Goal: Task Accomplishment & Management: Use online tool/utility

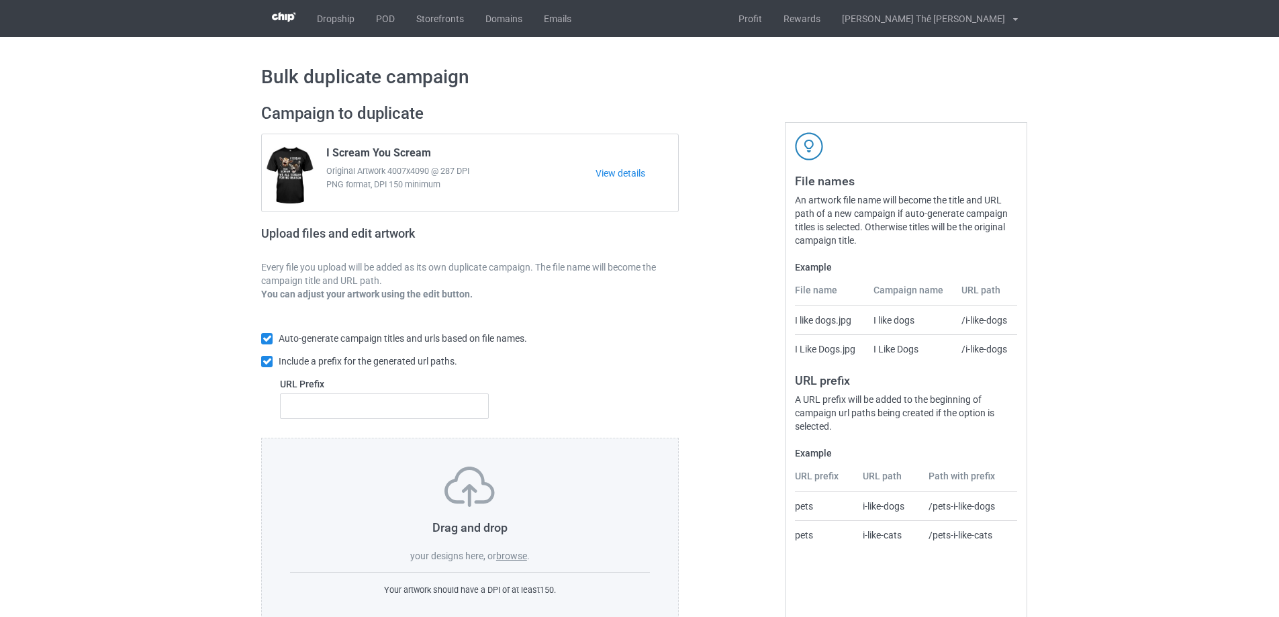
click at [515, 558] on label "browse" at bounding box center [511, 556] width 31 height 11
click at [0, 0] on input "browse" at bounding box center [0, 0] width 0 height 0
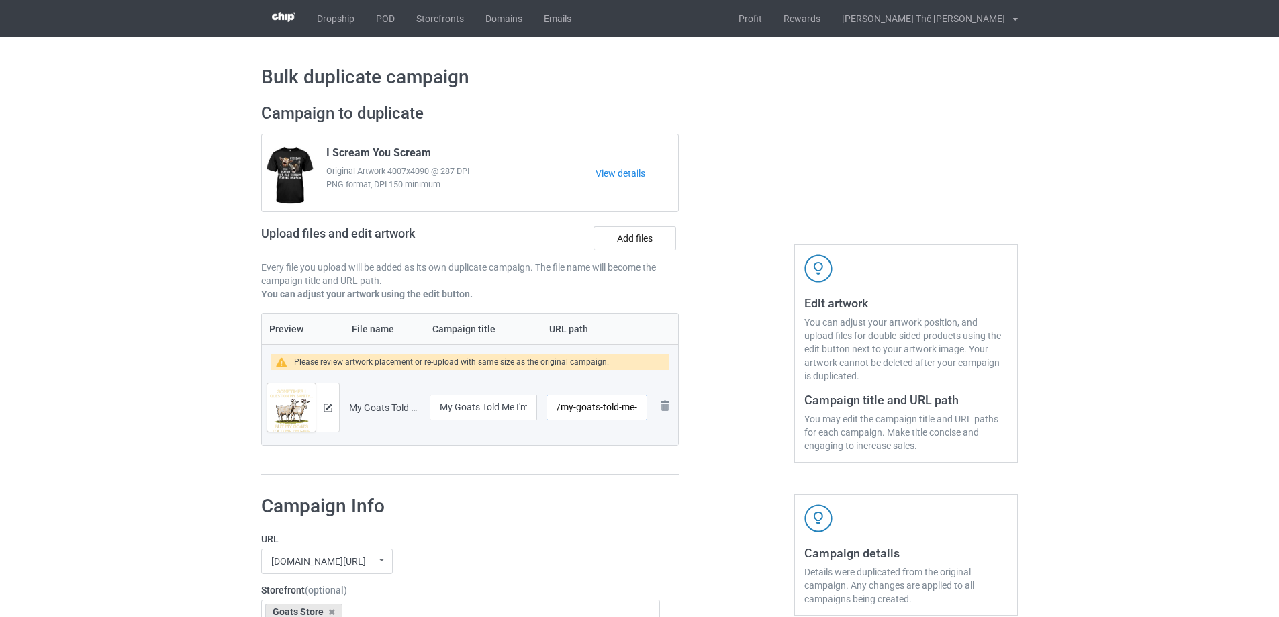
scroll to position [0, 30]
drag, startPoint x: 558, startPoint y: 408, endPoint x: 680, endPoint y: 400, distance: 121.8
click at [680, 400] on div "Campaign to duplicate I Scream You Scream Original Artwork 4007x4090 @ 287 DPI …" at bounding box center [470, 289] width 437 height 391
type input "/g0310"
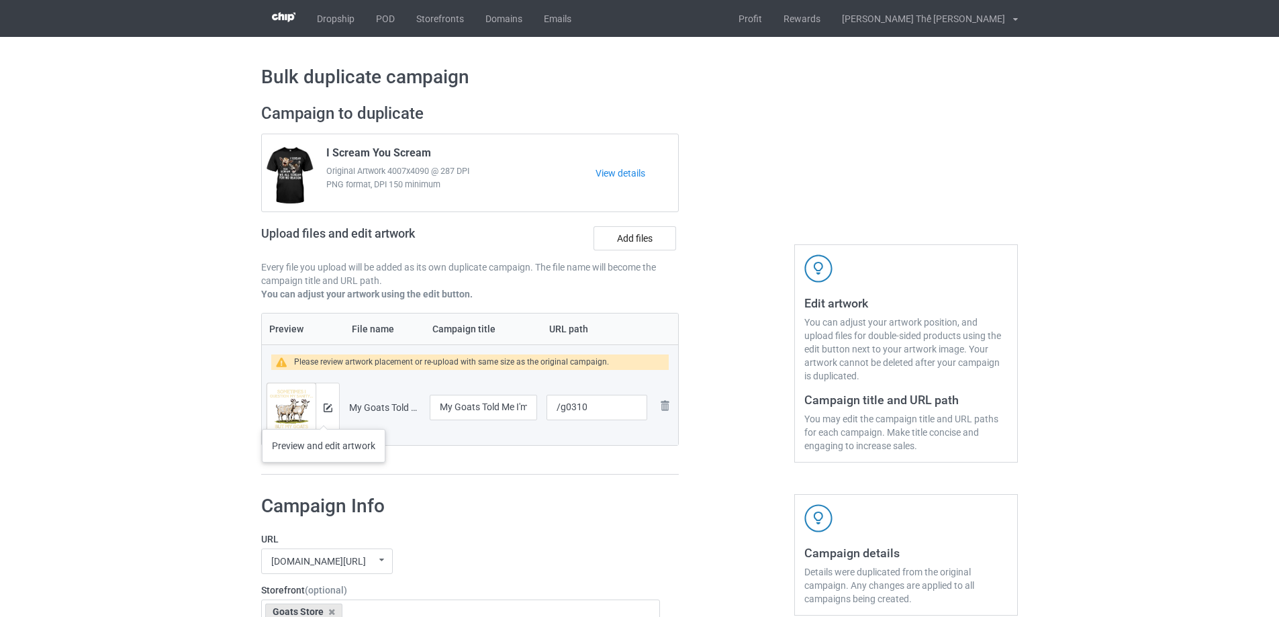
click at [324, 414] on div at bounding box center [328, 408] width 24 height 48
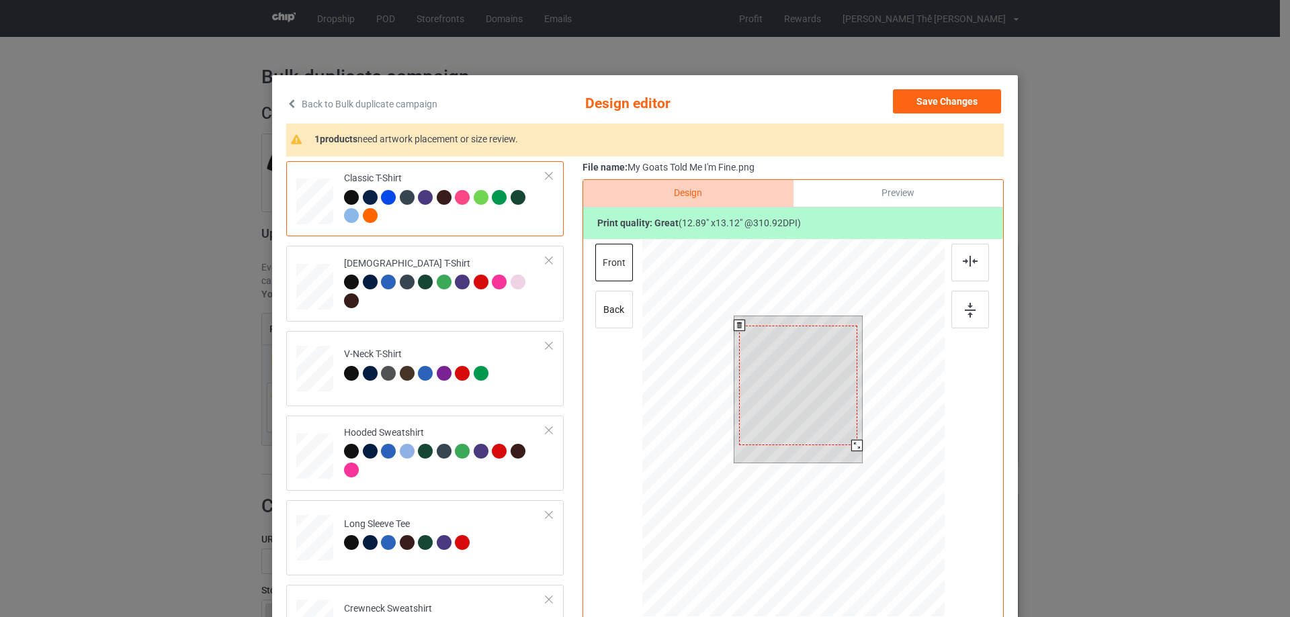
click at [799, 401] on div at bounding box center [798, 386] width 118 height 120
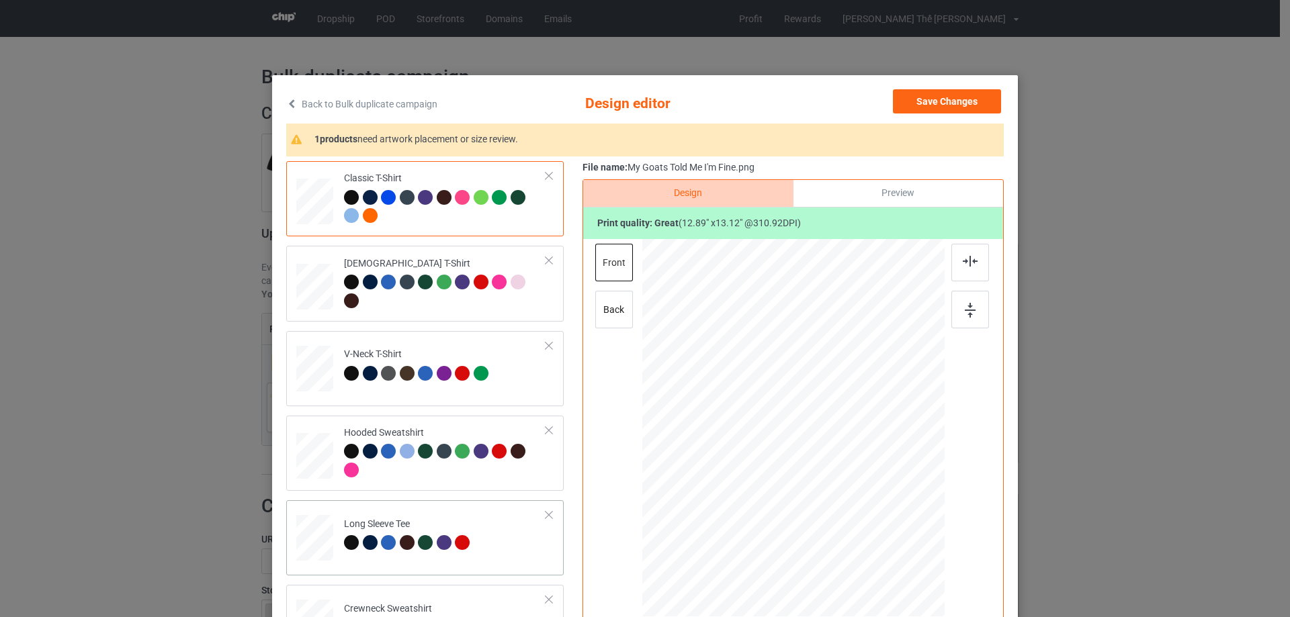
scroll to position [269, 0]
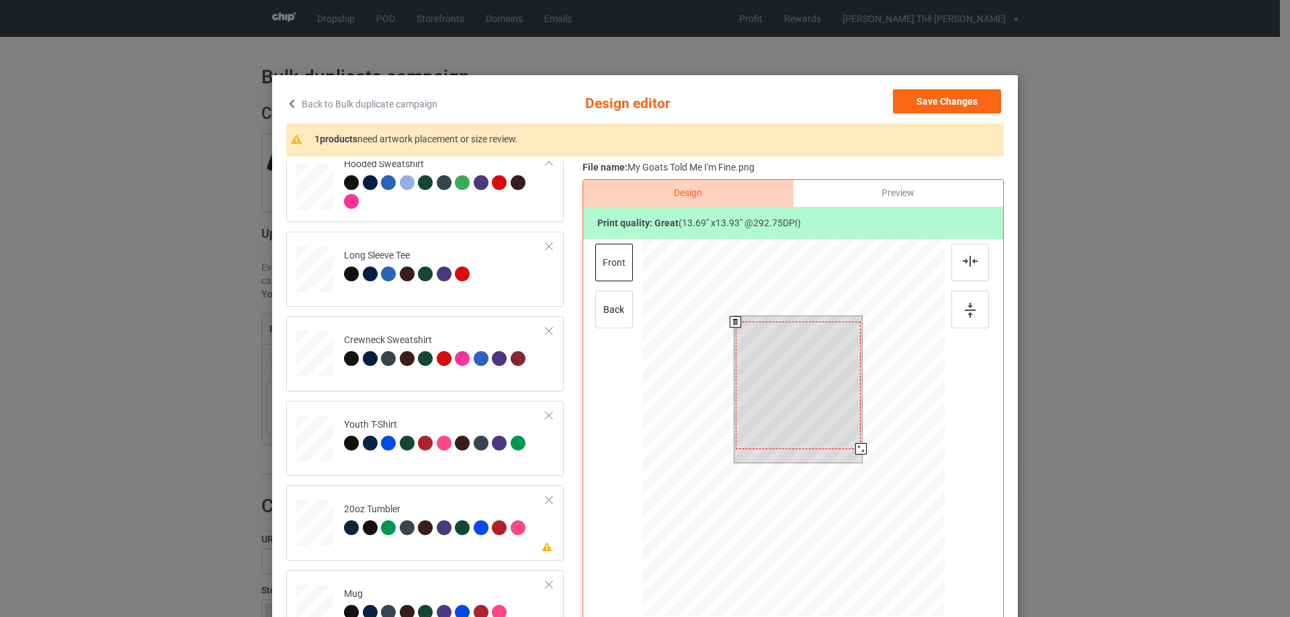
click at [858, 448] on div at bounding box center [860, 448] width 11 height 11
click at [816, 390] on div at bounding box center [797, 388] width 125 height 128
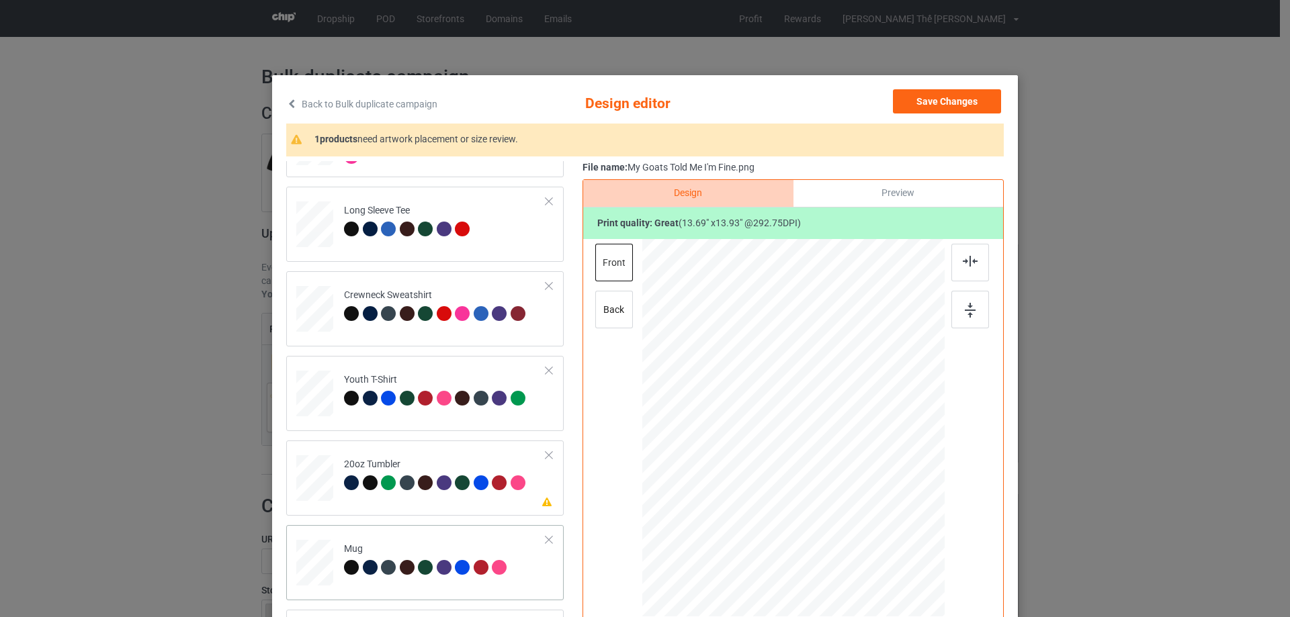
scroll to position [134, 0]
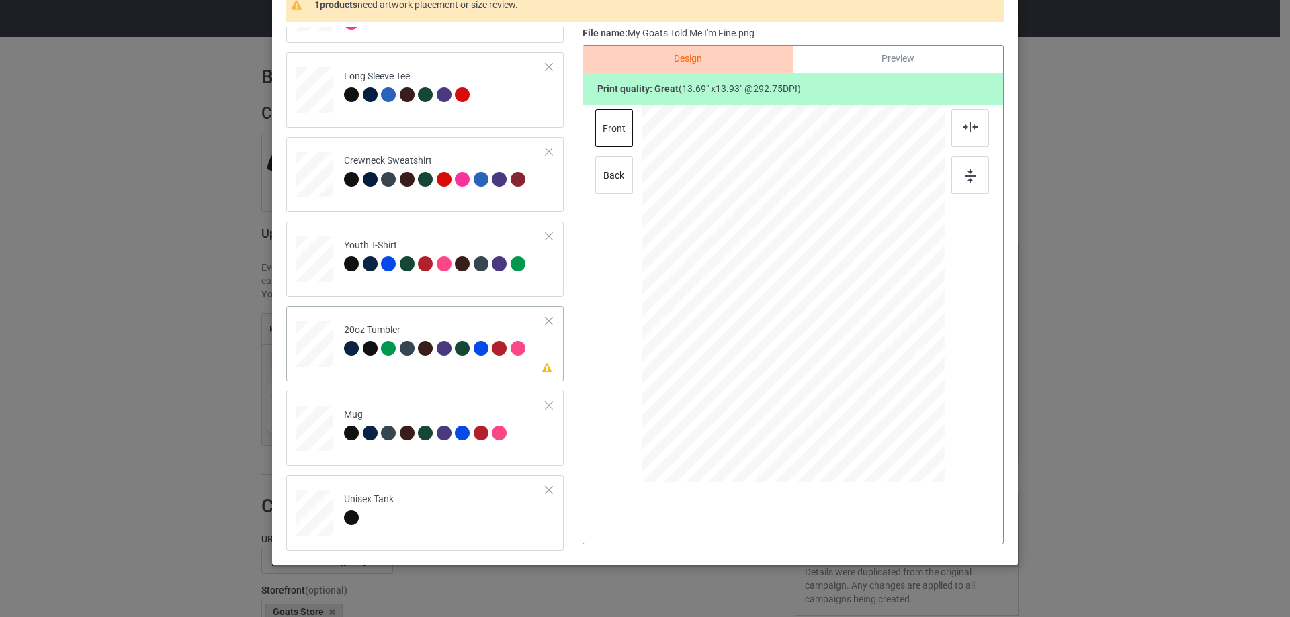
drag, startPoint x: 431, startPoint y: 367, endPoint x: 442, endPoint y: 373, distance: 12.7
click at [431, 367] on td "Please review artwork placement 20oz Tumbler" at bounding box center [444, 341] width 217 height 59
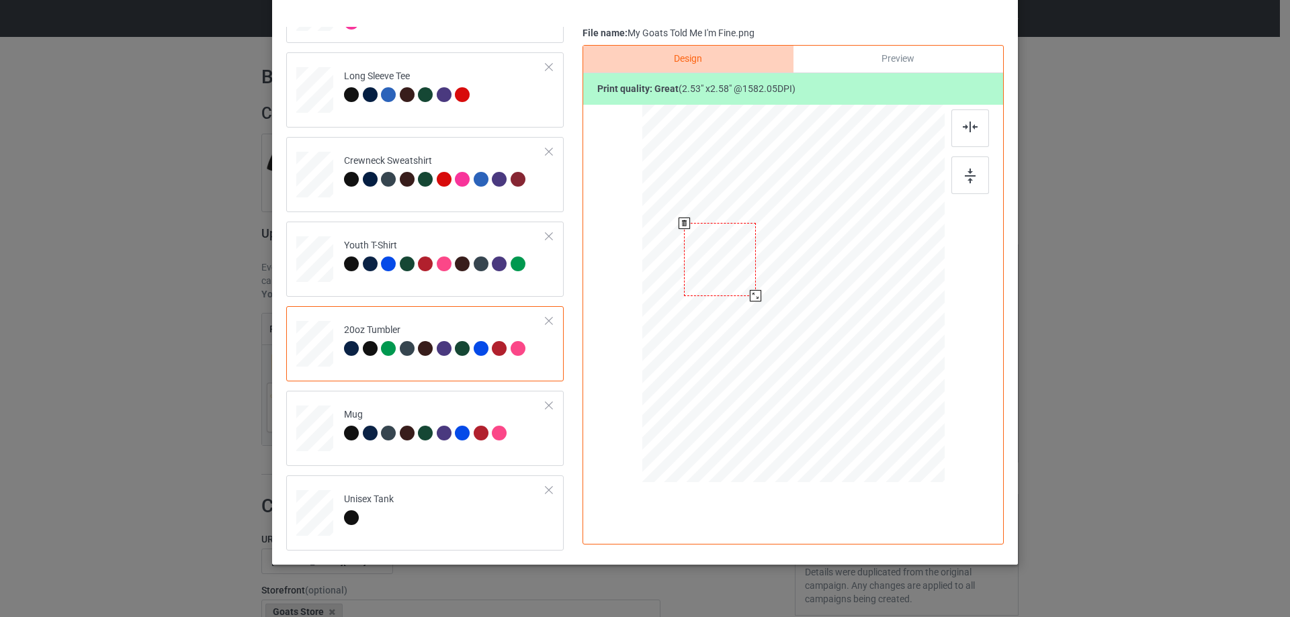
click at [713, 257] on div at bounding box center [720, 259] width 72 height 73
click at [754, 299] on div at bounding box center [759, 299] width 11 height 11
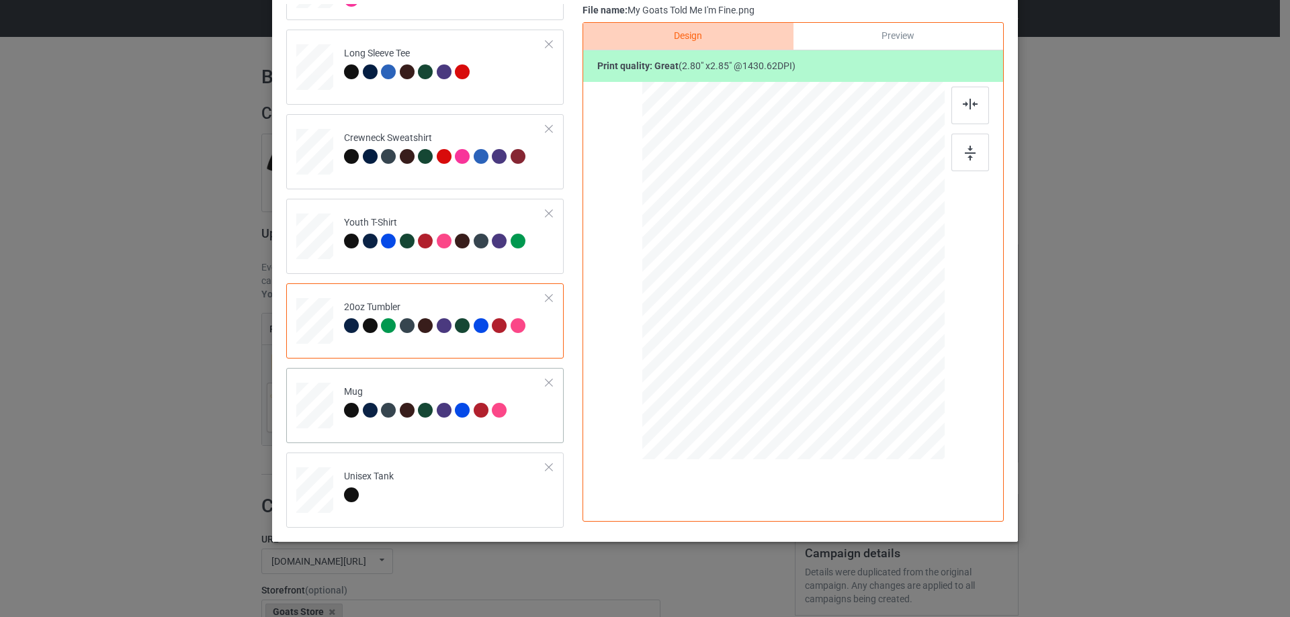
click at [423, 425] on td "Mug" at bounding box center [444, 402] width 217 height 59
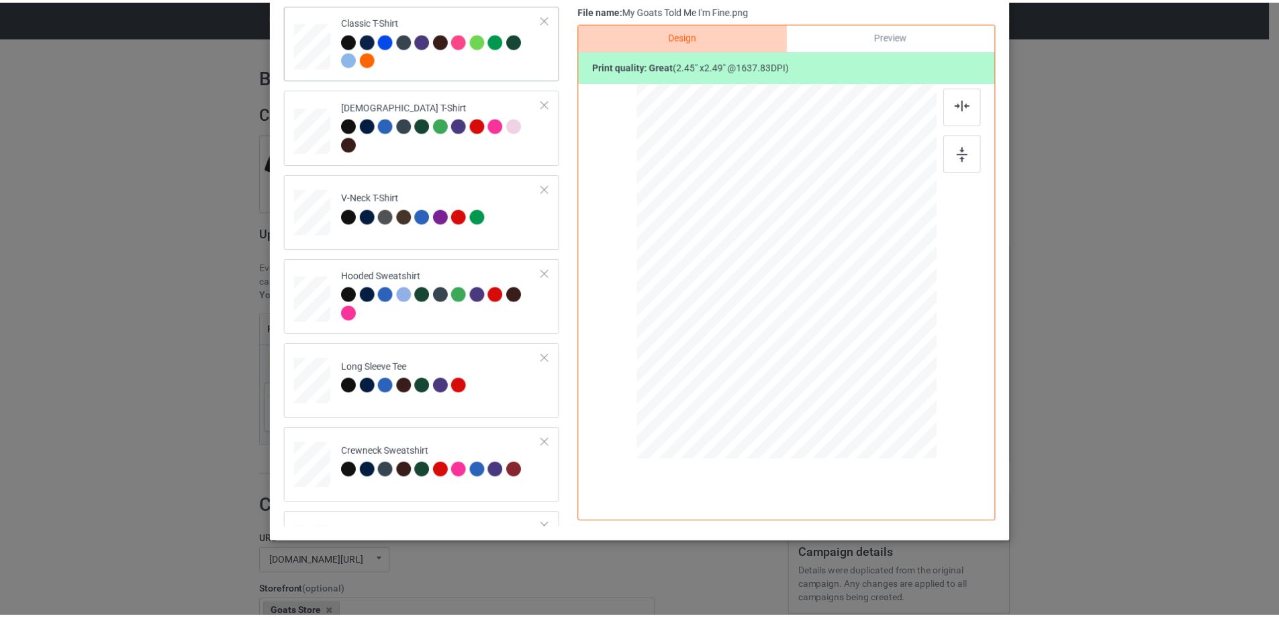
scroll to position [0, 0]
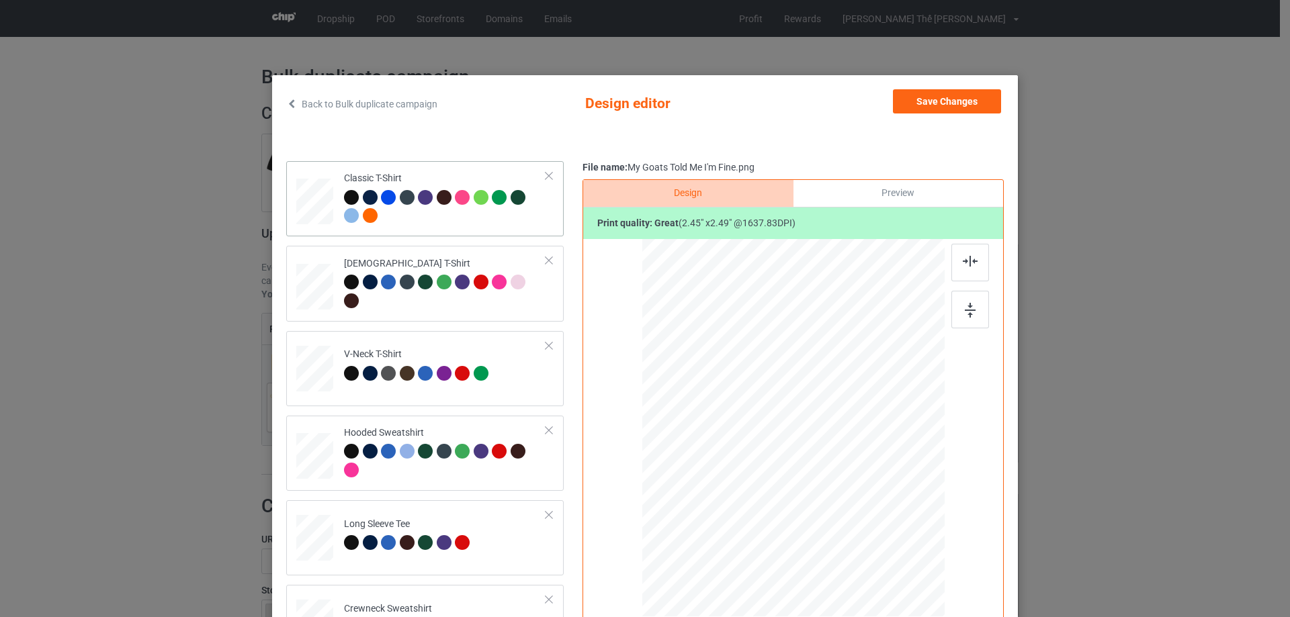
click at [418, 218] on div at bounding box center [445, 208] width 202 height 37
click at [953, 99] on button "Save Changes" at bounding box center [947, 101] width 108 height 24
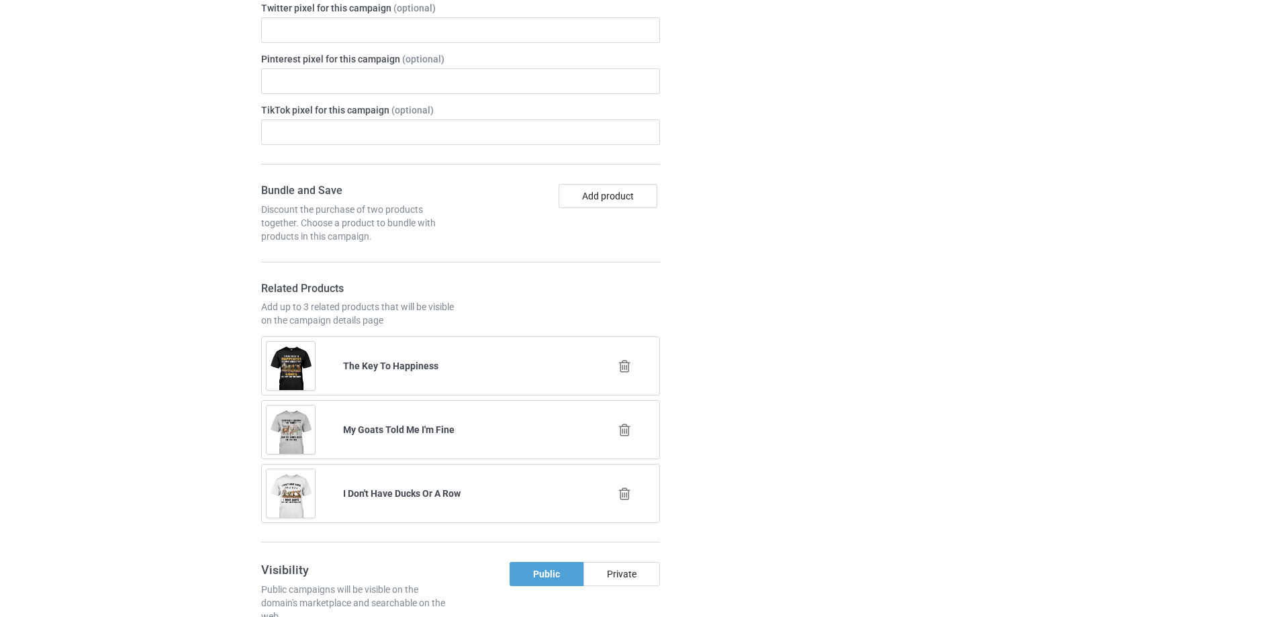
scroll to position [1075, 0]
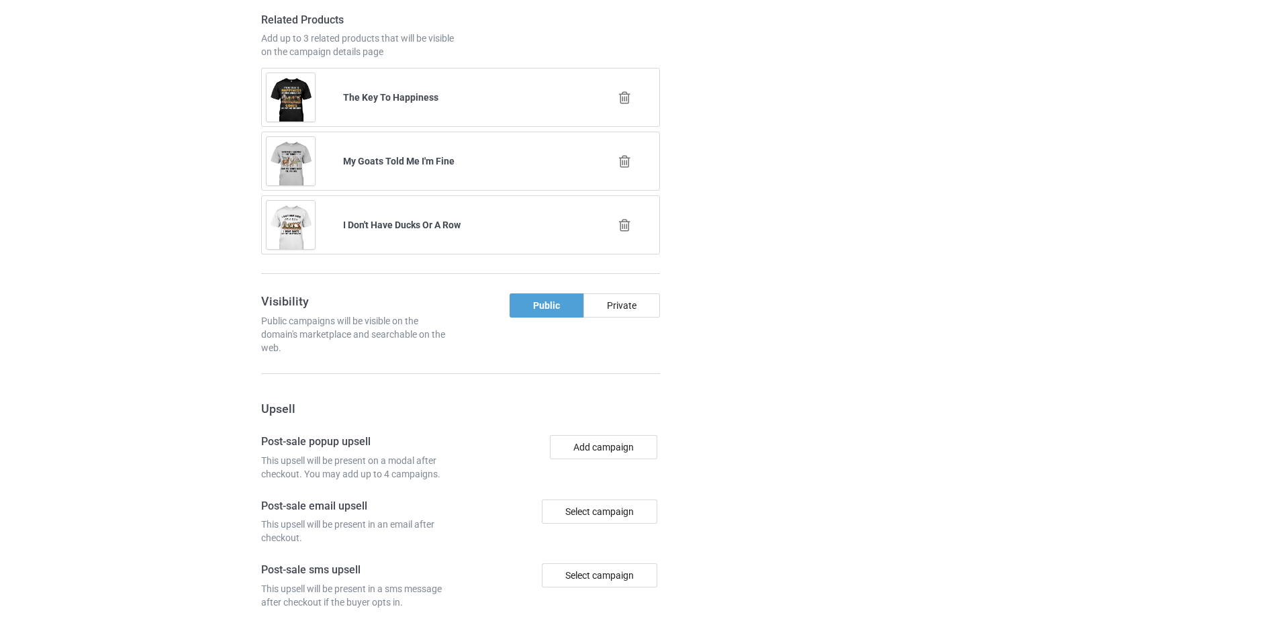
click at [621, 163] on icon at bounding box center [625, 161] width 17 height 14
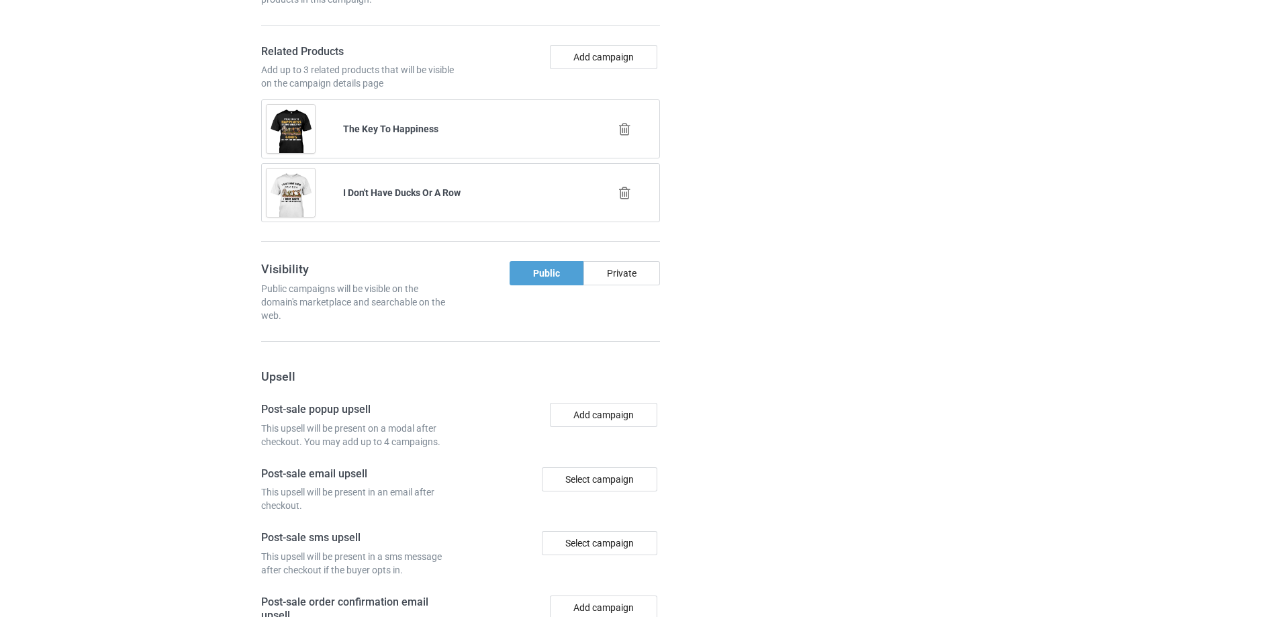
scroll to position [1240, 0]
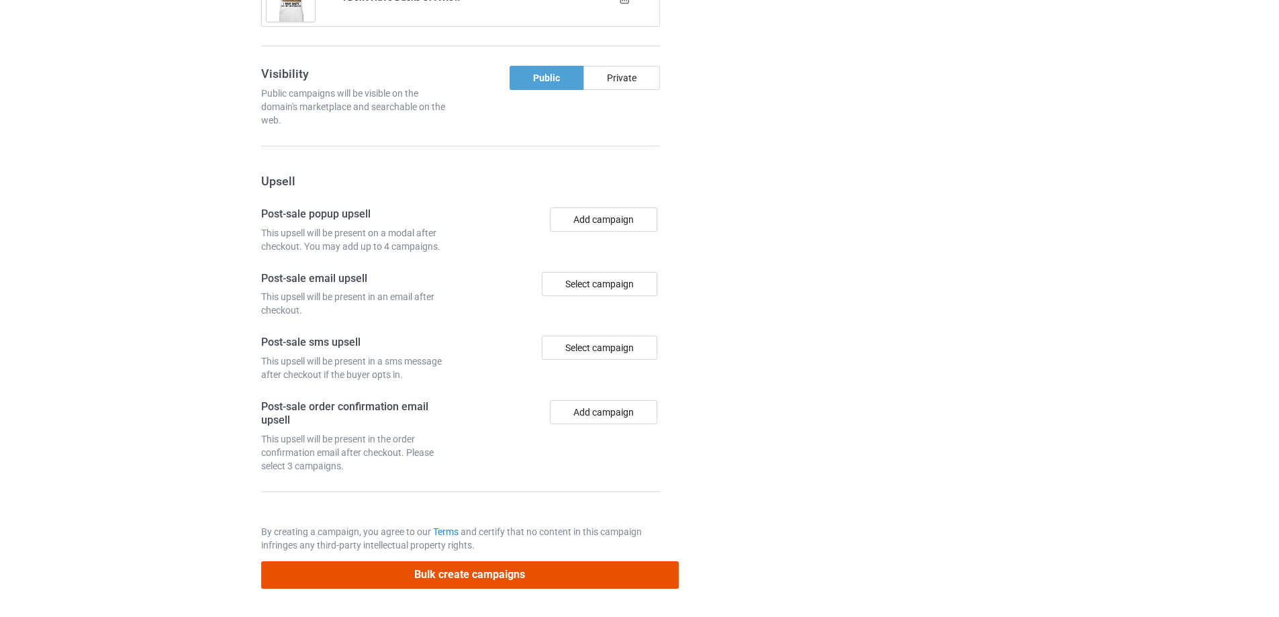
drag, startPoint x: 475, startPoint y: 575, endPoint x: 478, endPoint y: 582, distance: 7.9
click at [475, 576] on button "Bulk create campaigns" at bounding box center [470, 575] width 418 height 28
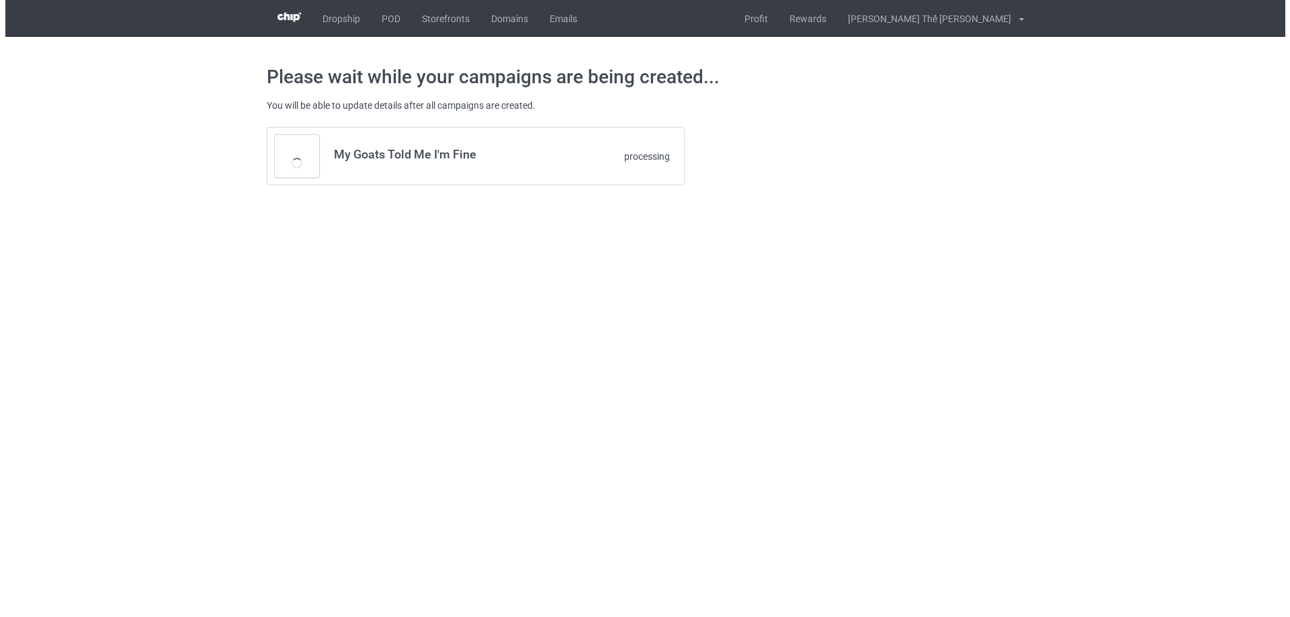
scroll to position [0, 0]
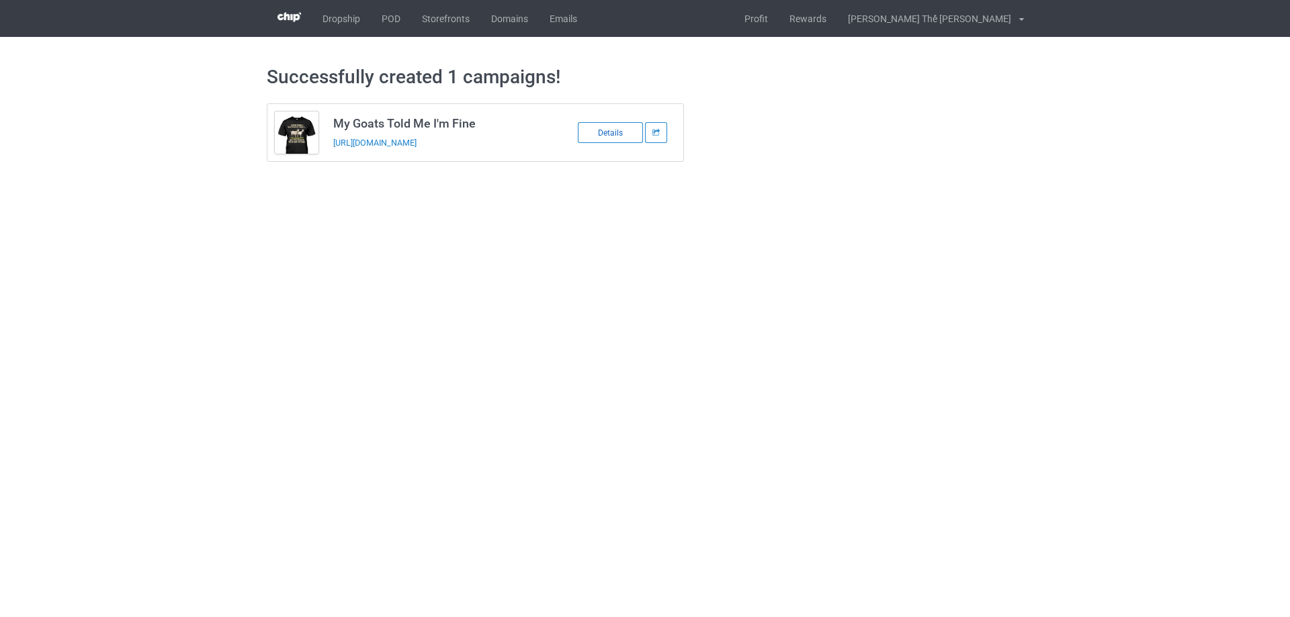
click at [613, 130] on div "Details" at bounding box center [610, 132] width 65 height 21
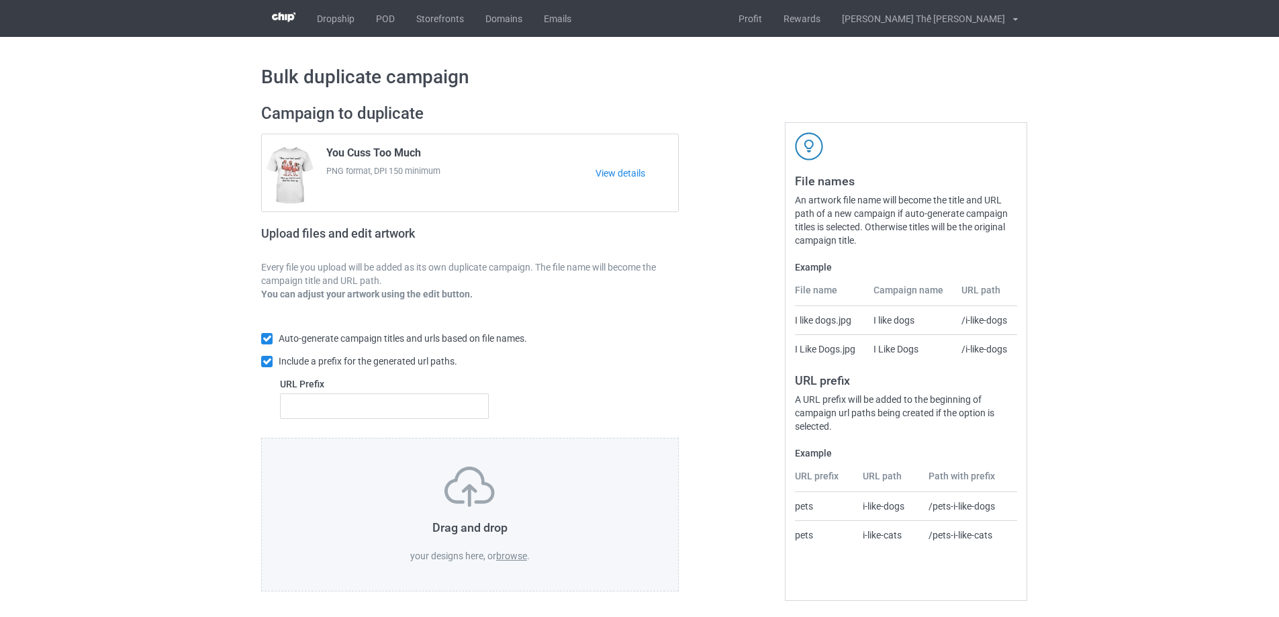
click at [510, 552] on label "browse" at bounding box center [511, 556] width 31 height 11
click at [0, 0] on input "browse" at bounding box center [0, 0] width 0 height 0
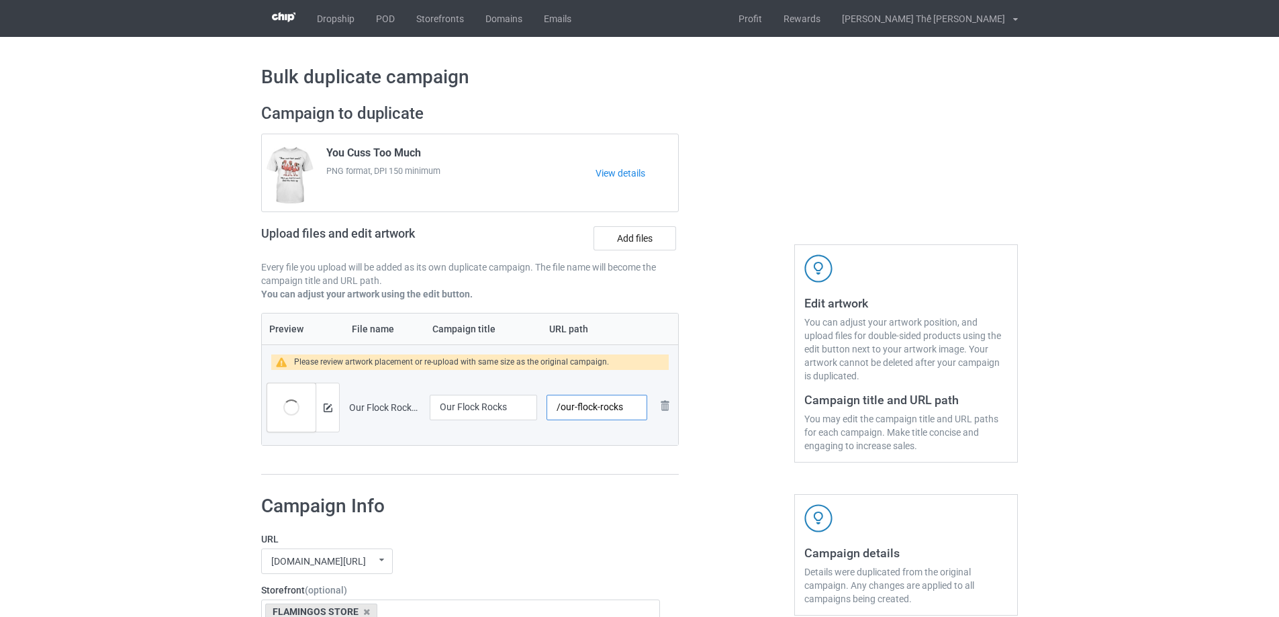
drag, startPoint x: 559, startPoint y: 410, endPoint x: 635, endPoint y: 410, distance: 75.9
click at [628, 411] on input "/our-flock-rocks" at bounding box center [597, 408] width 101 height 26
type input "/f0286"
click at [330, 405] on img at bounding box center [328, 408] width 9 height 9
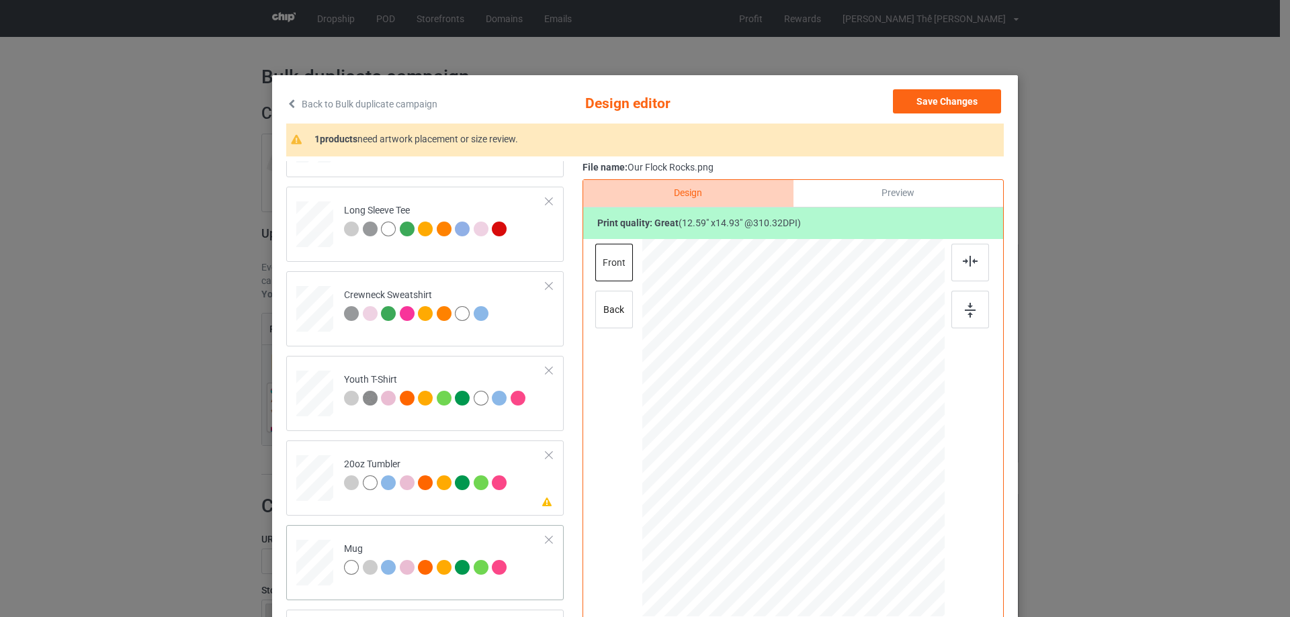
scroll to position [158, 0]
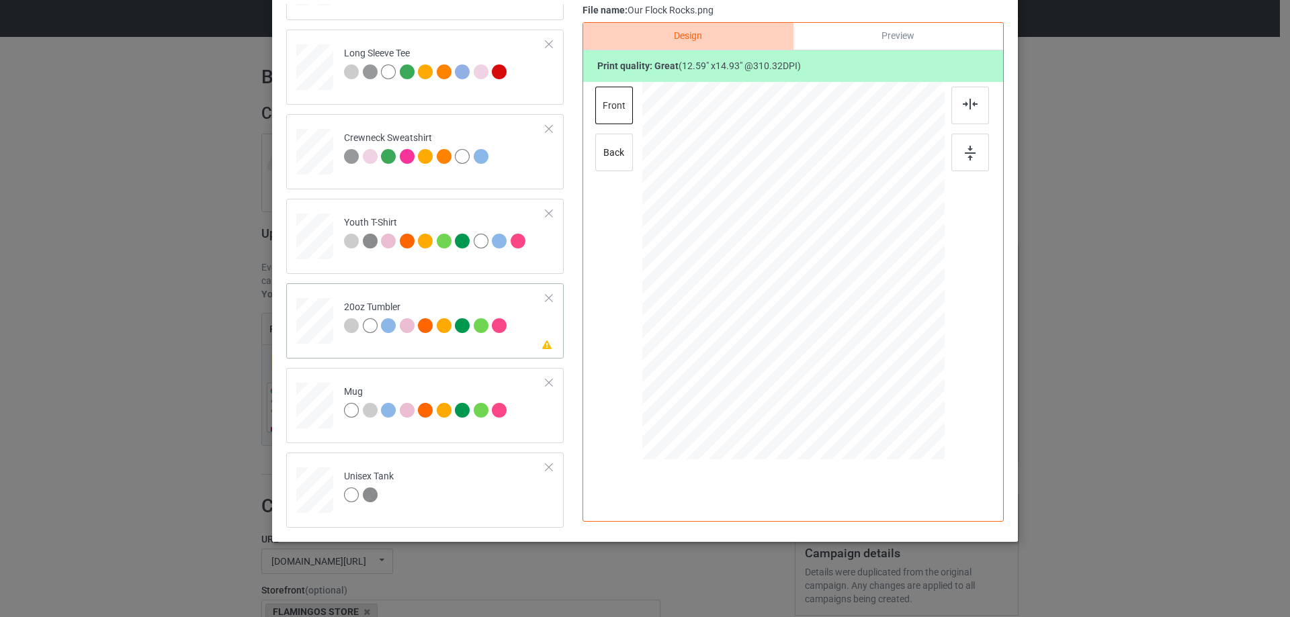
click at [402, 332] on div at bounding box center [407, 325] width 15 height 15
click at [747, 269] on div at bounding box center [721, 247] width 79 height 93
click at [758, 298] on div at bounding box center [761, 294] width 11 height 11
click at [446, 434] on div "Mug" at bounding box center [424, 405] width 277 height 75
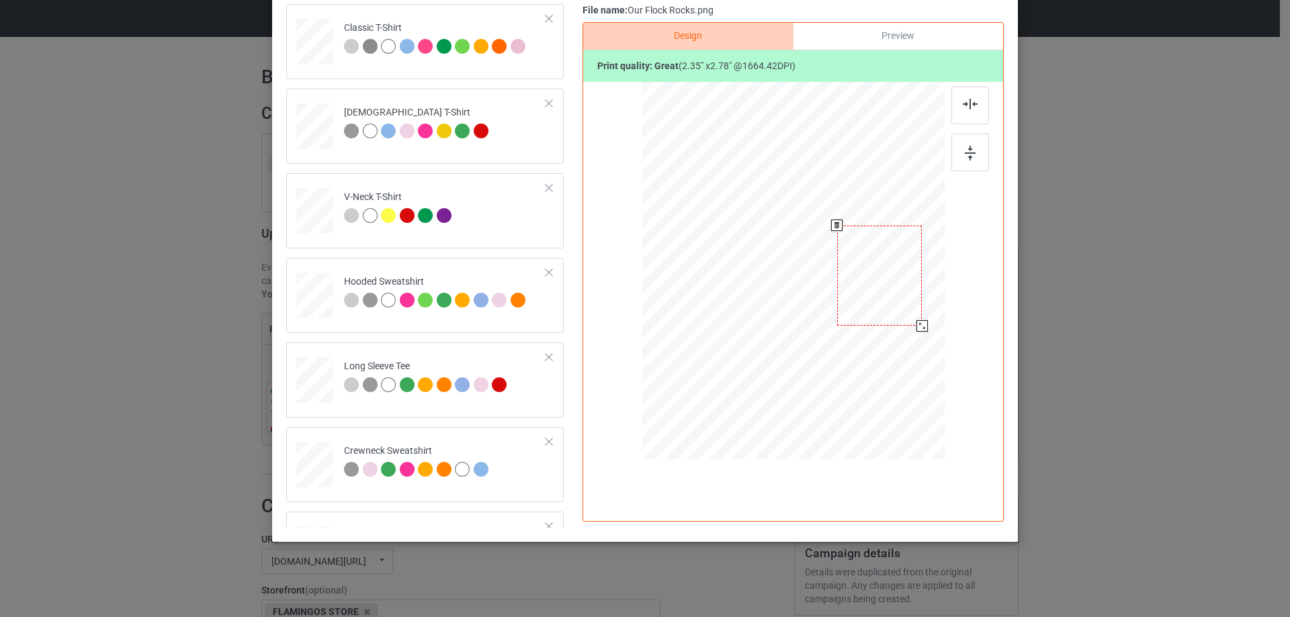
drag, startPoint x: 881, startPoint y: 251, endPoint x: 887, endPoint y: 257, distance: 8.6
click at [887, 257] on div at bounding box center [879, 276] width 85 height 101
drag, startPoint x: 885, startPoint y: 255, endPoint x: 881, endPoint y: 242, distance: 13.4
click at [879, 242] on div at bounding box center [876, 262] width 85 height 101
drag, startPoint x: 881, startPoint y: 242, endPoint x: 898, endPoint y: 271, distance: 33.7
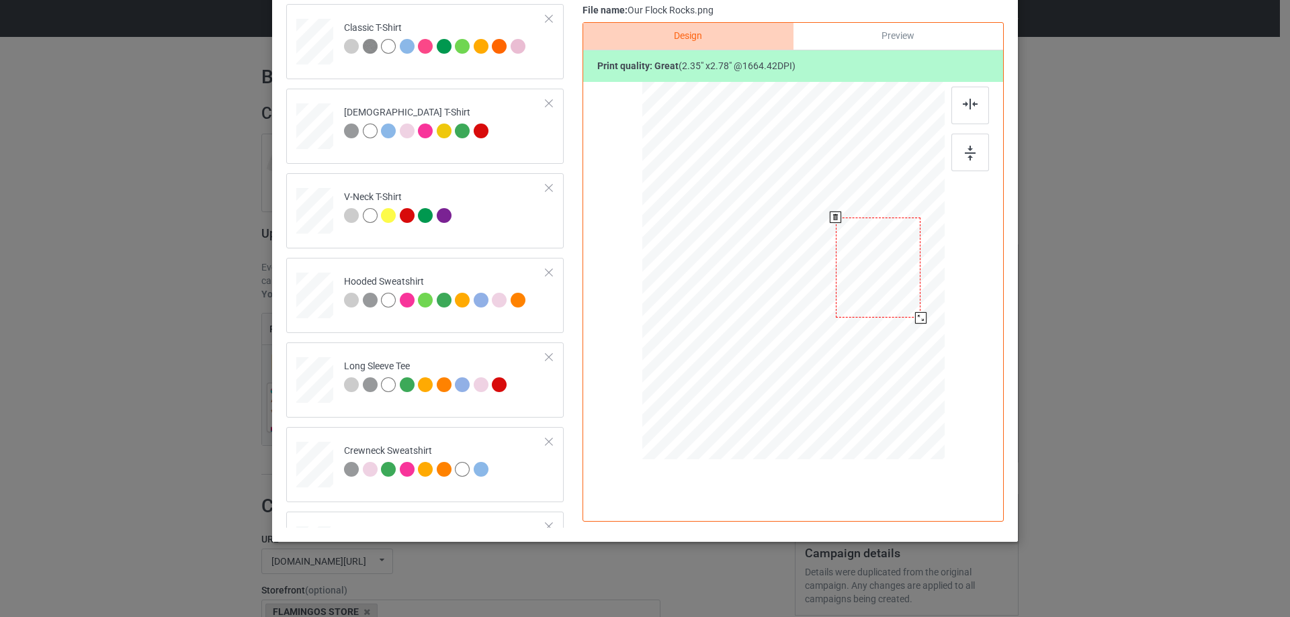
click at [887, 289] on div at bounding box center [878, 268] width 85 height 101
drag, startPoint x: 870, startPoint y: 281, endPoint x: 863, endPoint y: 242, distance: 39.5
click at [863, 242] on div at bounding box center [876, 270] width 85 height 101
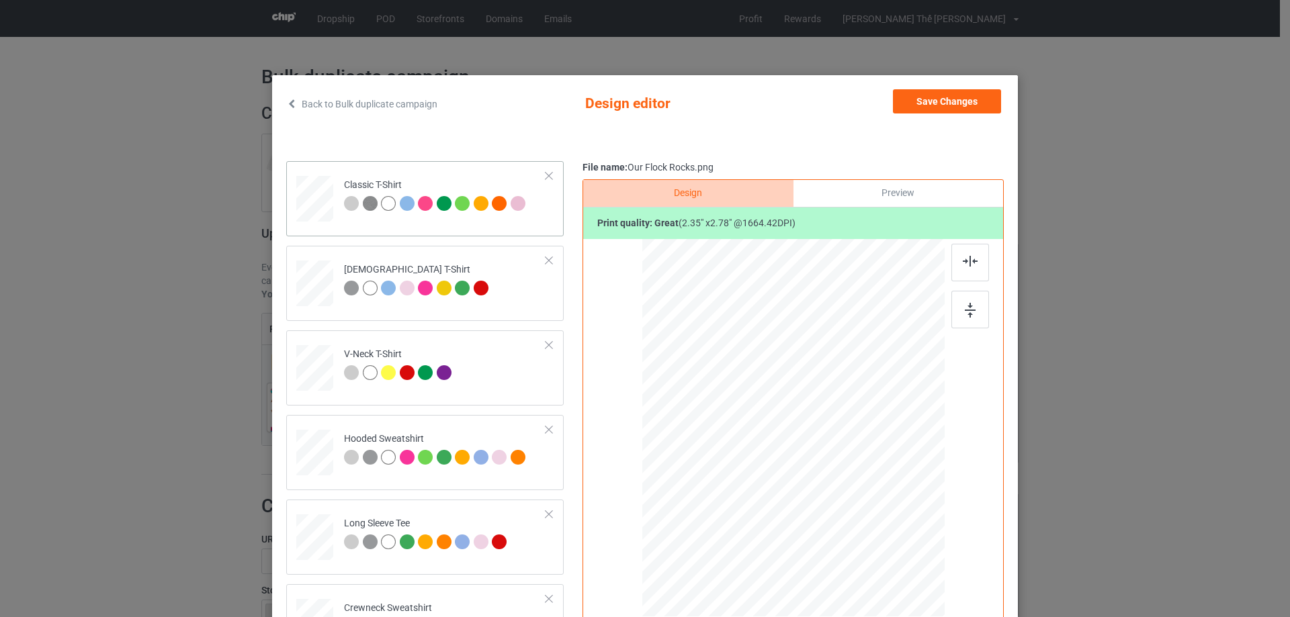
click at [469, 224] on td "Classic T-Shirt" at bounding box center [444, 196] width 217 height 59
click at [938, 95] on button "Save Changes" at bounding box center [947, 101] width 108 height 24
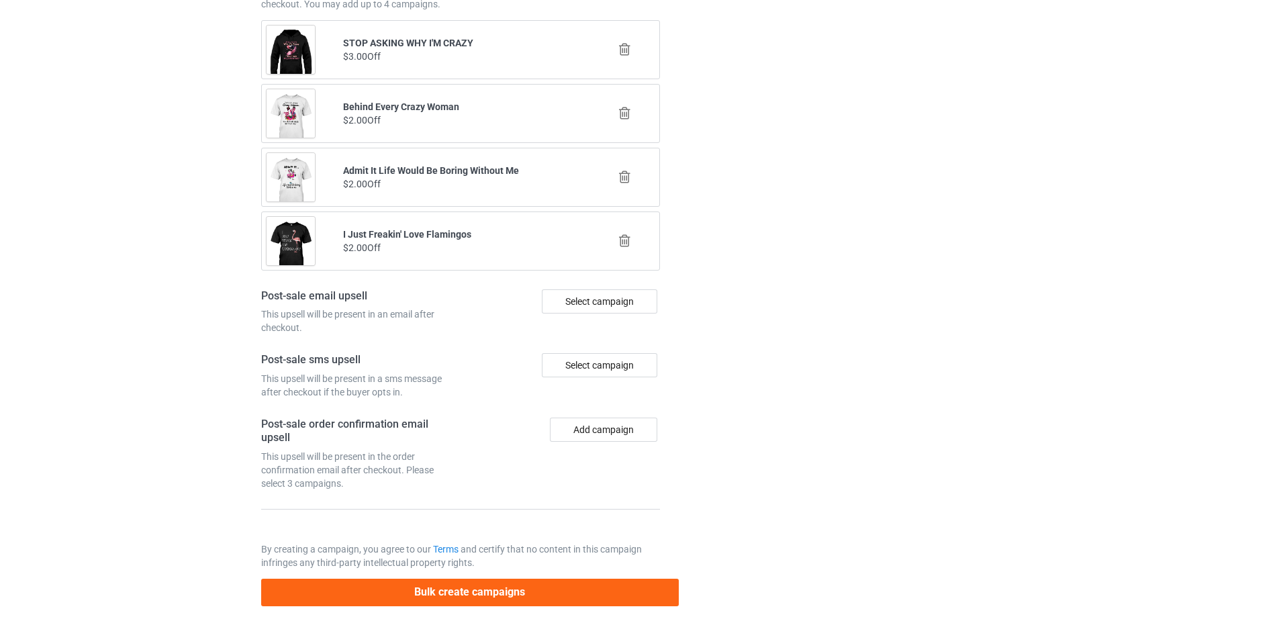
scroll to position [1564, 0]
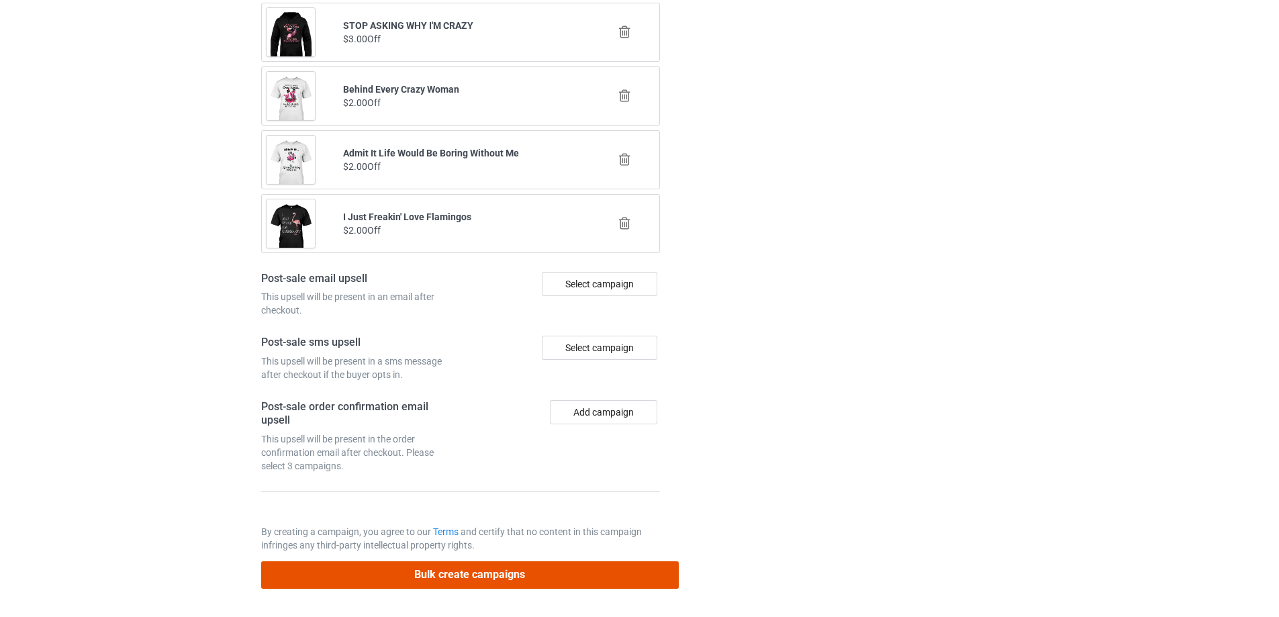
click at [506, 566] on button "Bulk create campaigns" at bounding box center [470, 575] width 418 height 28
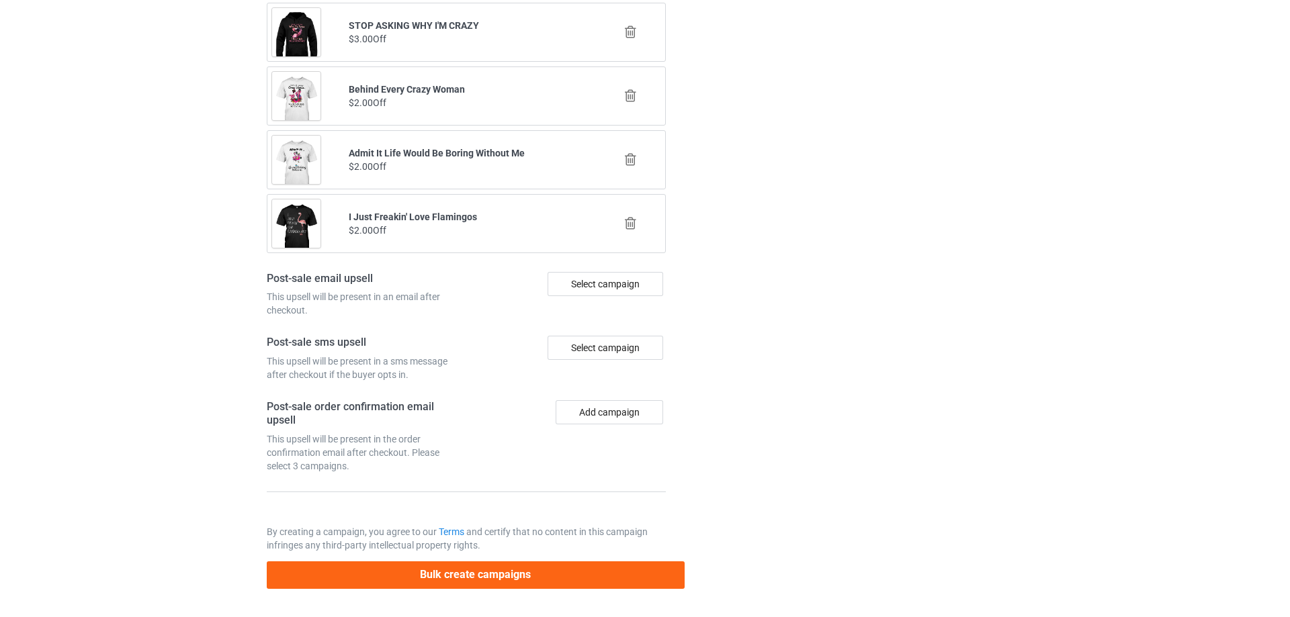
scroll to position [0, 0]
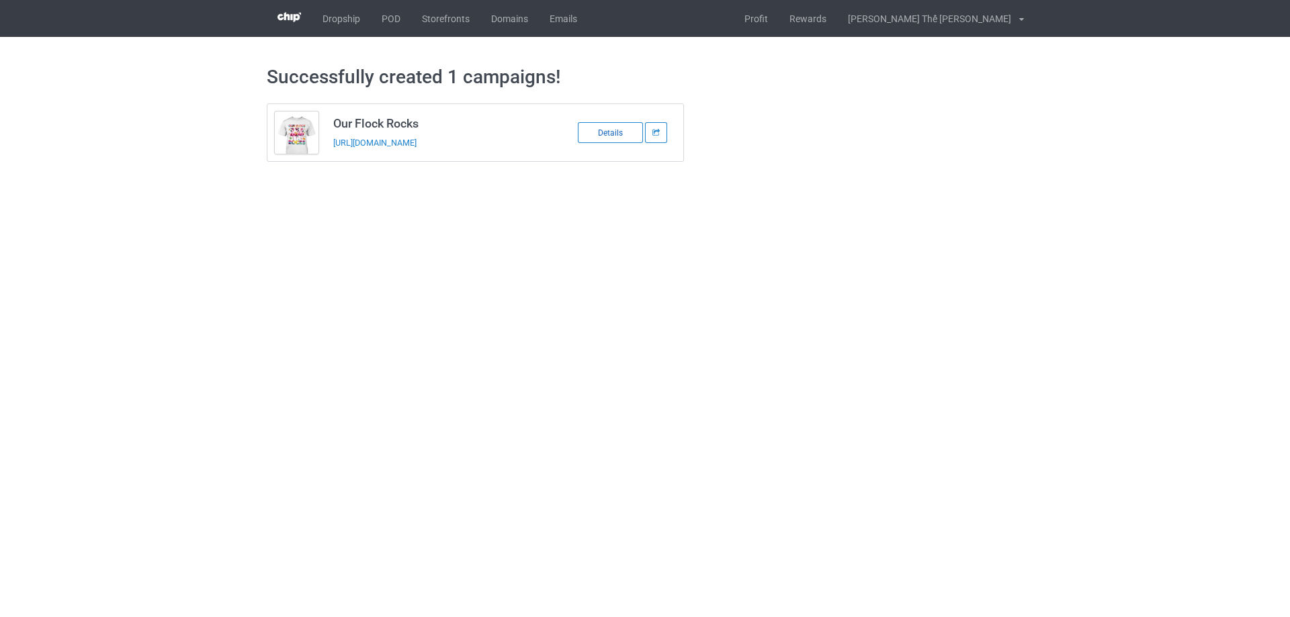
click at [606, 134] on div "Details" at bounding box center [610, 132] width 65 height 21
